Goal: Task Accomplishment & Management: Use online tool/utility

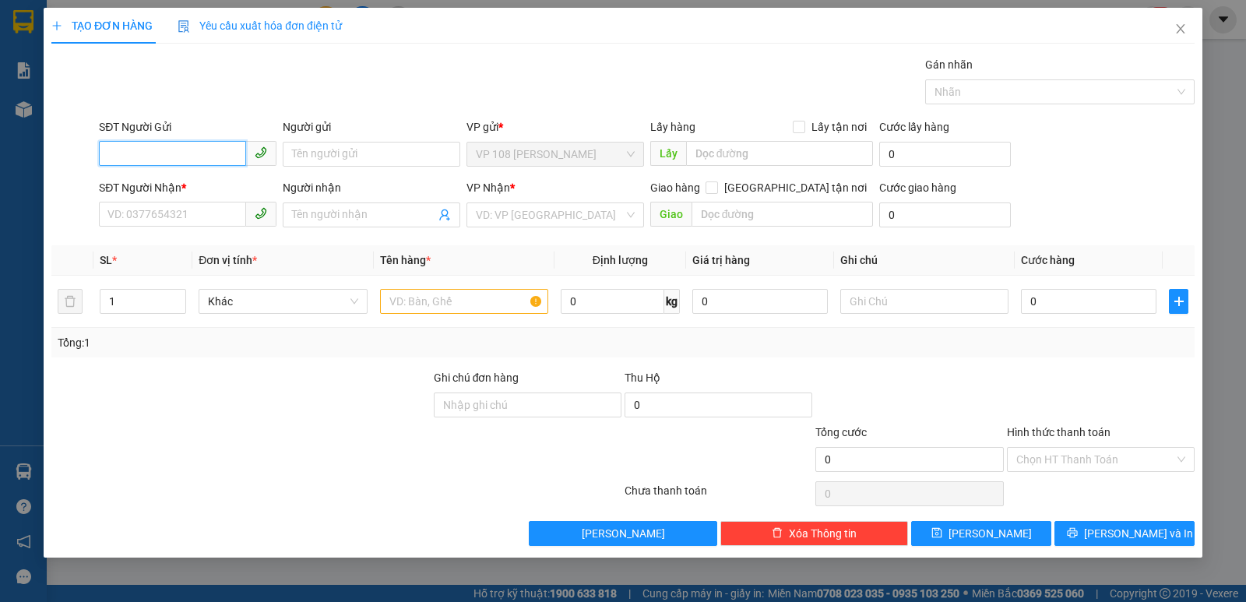
click at [213, 160] on input "SĐT Người Gửi" at bounding box center [172, 153] width 147 height 25
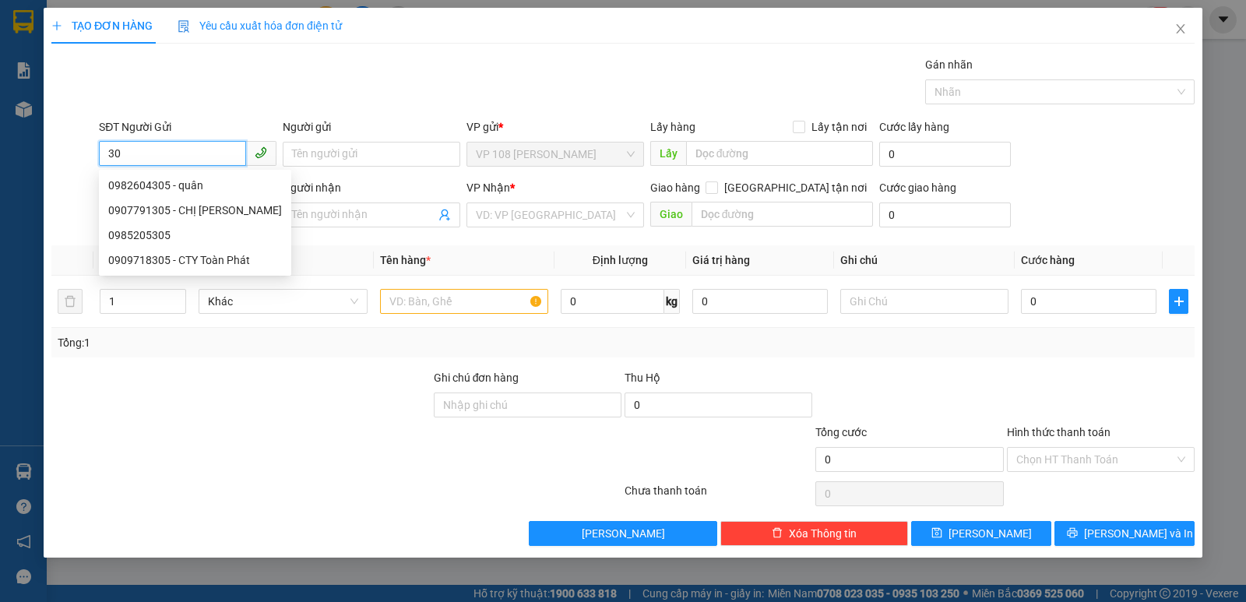
type input "3"
type input "098"
drag, startPoint x: 164, startPoint y: 154, endPoint x: 66, endPoint y: 168, distance: 98.4
click at [66, 168] on div "SĐT Người Gửi 098 Người gửi Tên người gửi VP gửi * VP 108 [PERSON_NAME] Tàu Lấy…" at bounding box center [623, 145] width 1147 height 55
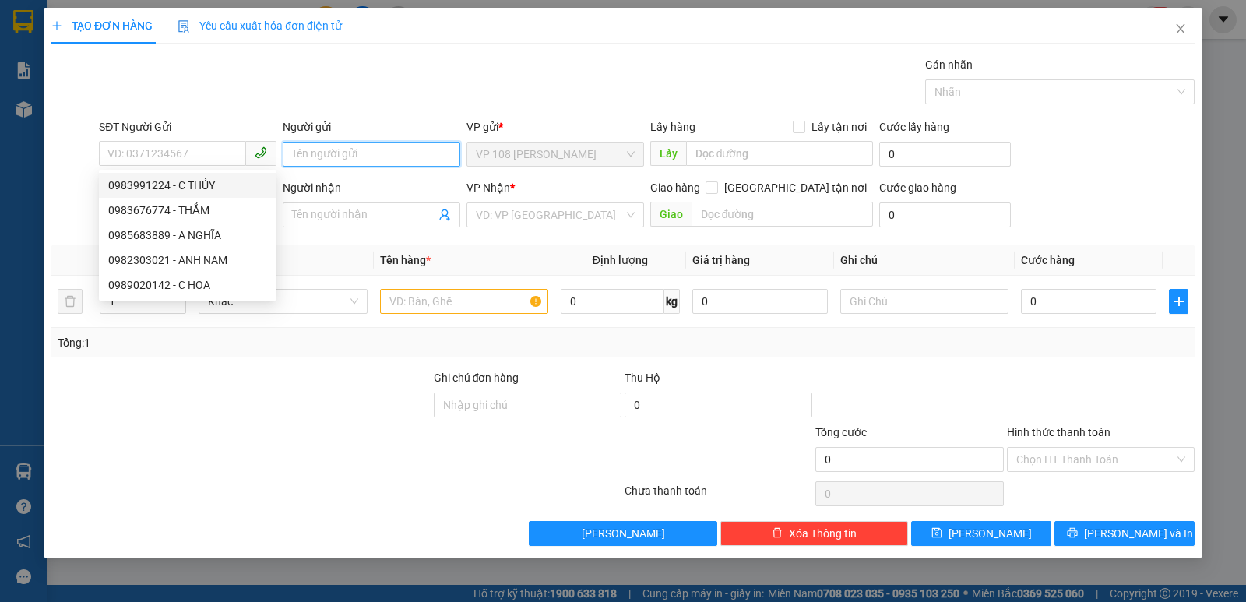
click at [316, 160] on input "Người gửi" at bounding box center [372, 154] width 178 height 25
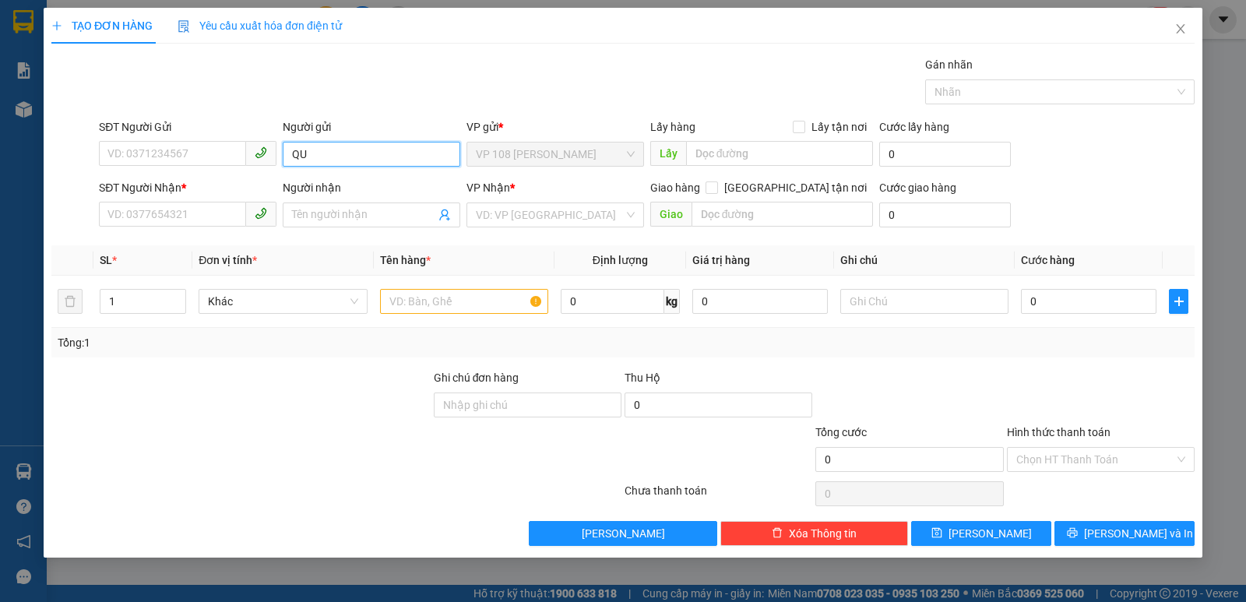
type input "Q"
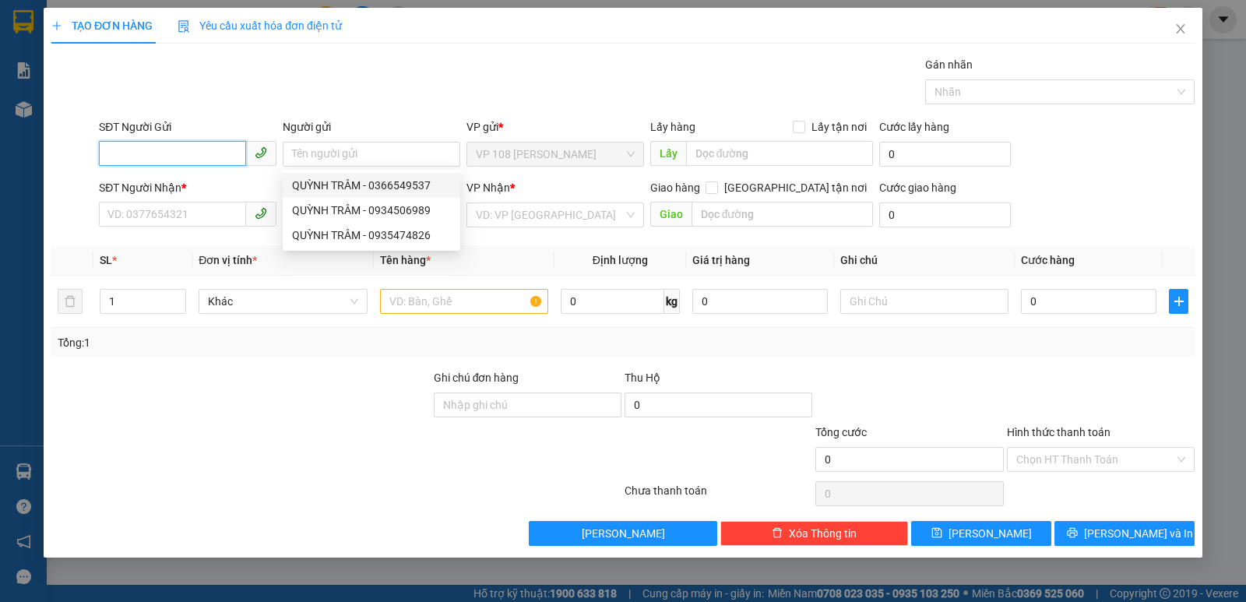
click at [227, 156] on input "SĐT Người Gửi" at bounding box center [172, 153] width 147 height 25
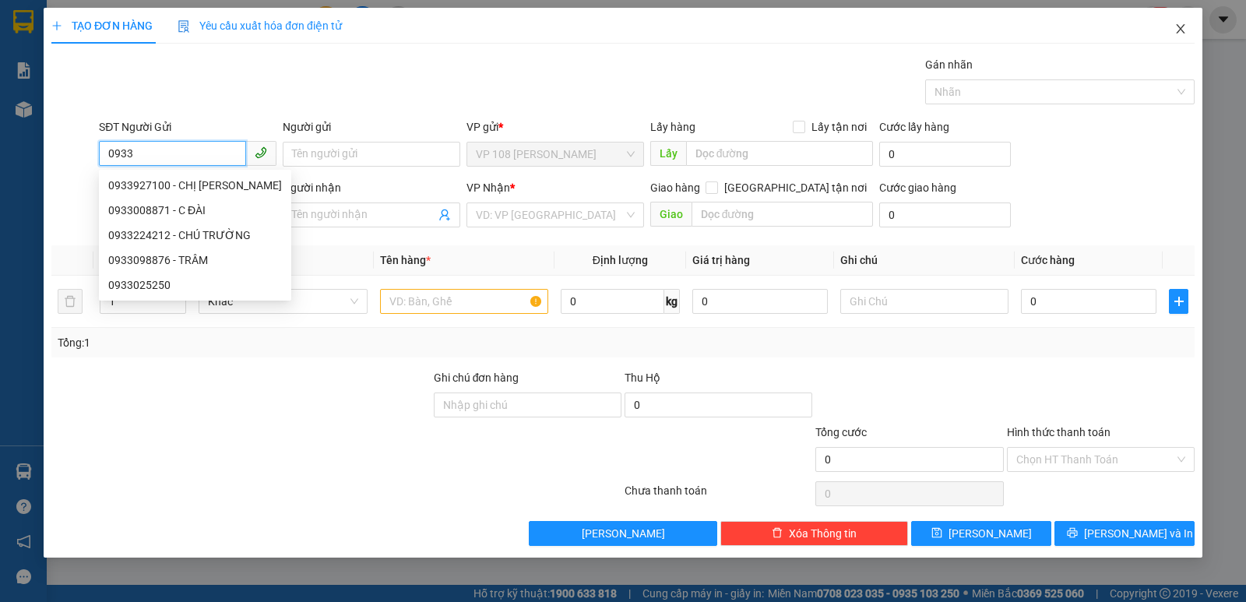
type input "0933"
click at [1185, 29] on icon "close" at bounding box center [1181, 29] width 12 height 12
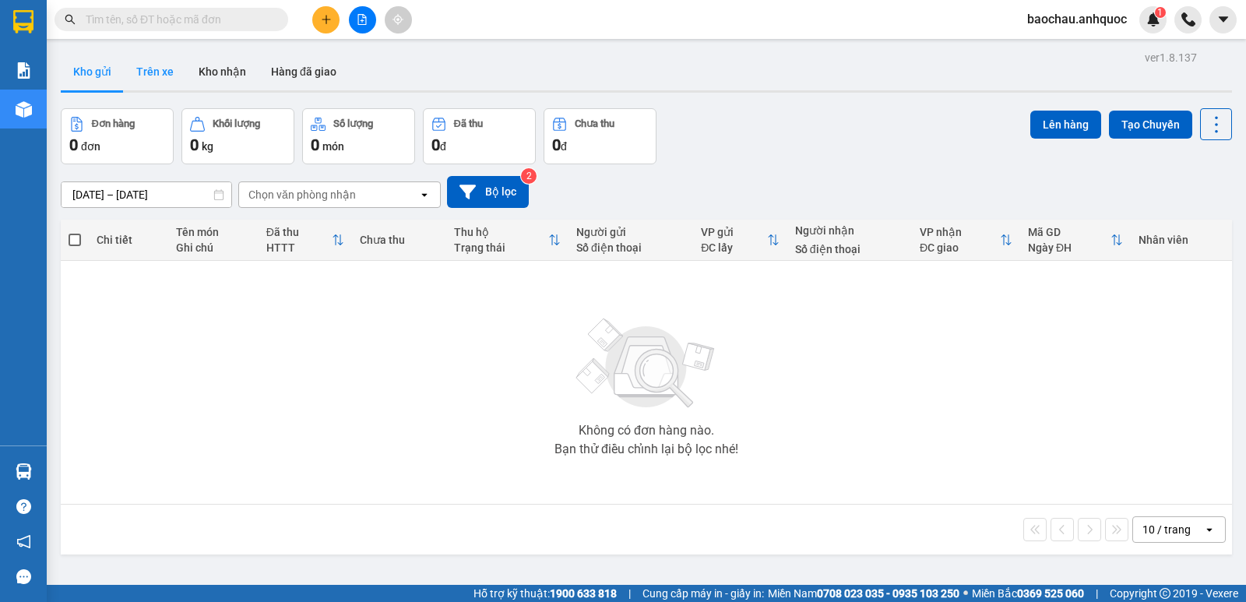
click at [171, 77] on button "Trên xe" at bounding box center [155, 71] width 62 height 37
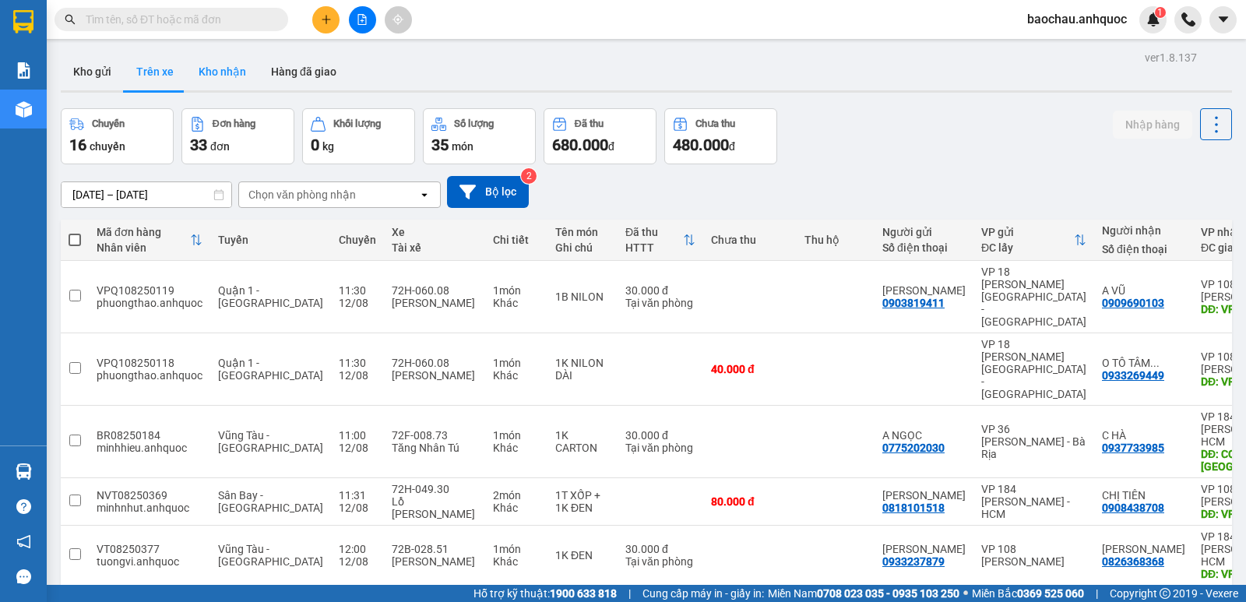
click at [231, 83] on button "Kho nhận" at bounding box center [222, 71] width 72 height 37
